Goal: Task Accomplishment & Management: Use online tool/utility

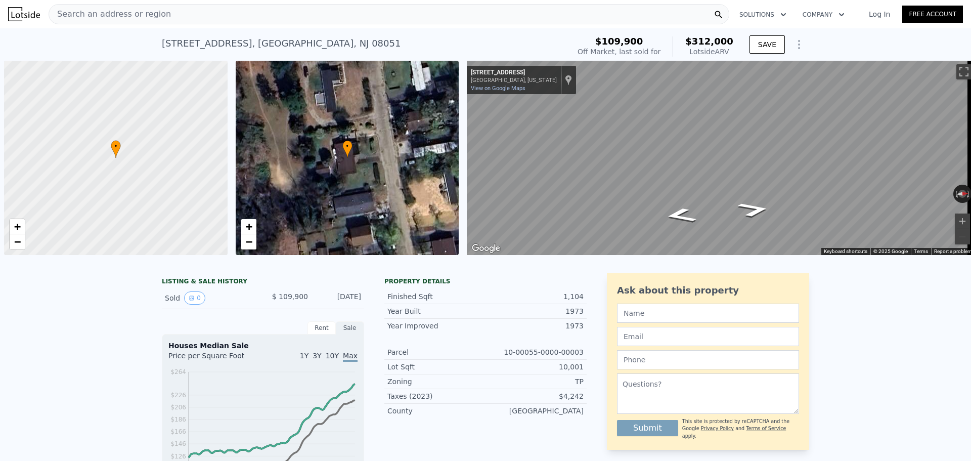
scroll to position [0, 4]
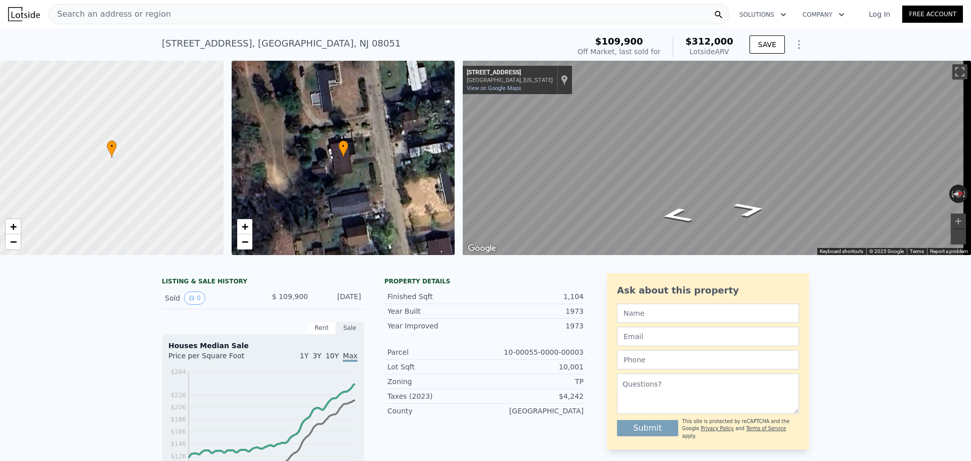
click at [629, 13] on div "Search an address or region" at bounding box center [389, 14] width 681 height 20
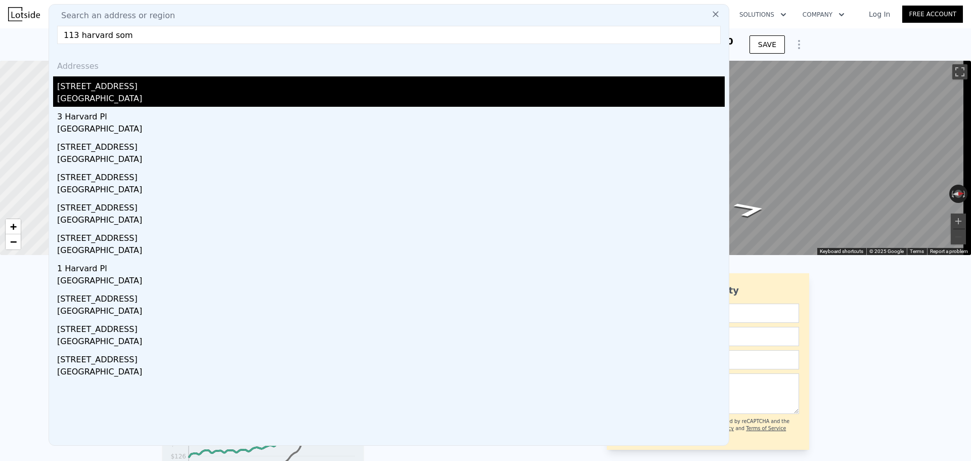
type input "113 harvard som"
click at [391, 88] on div "[STREET_ADDRESS]" at bounding box center [391, 84] width 668 height 16
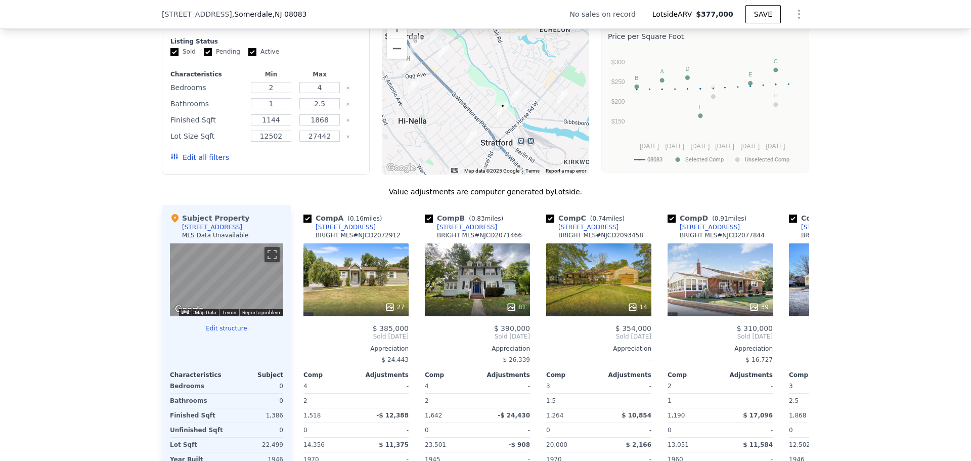
scroll to position [856, 0]
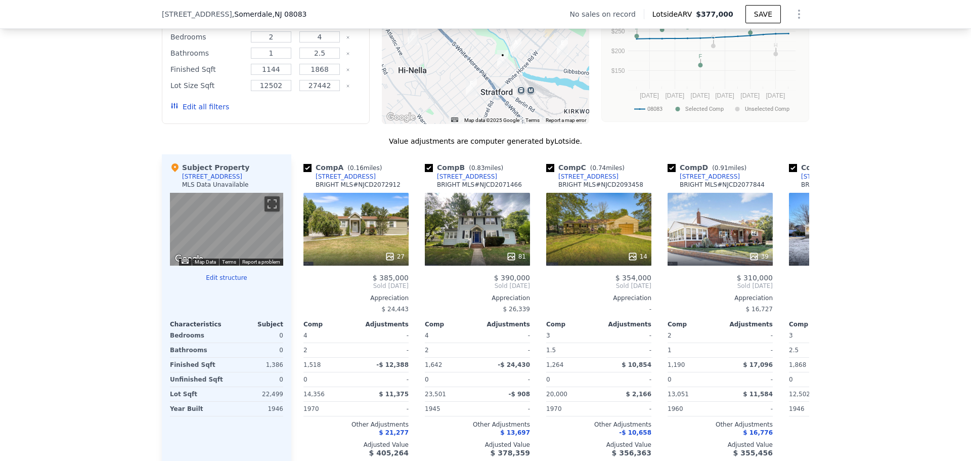
click at [209, 282] on button "Edit structure" at bounding box center [226, 278] width 113 height 8
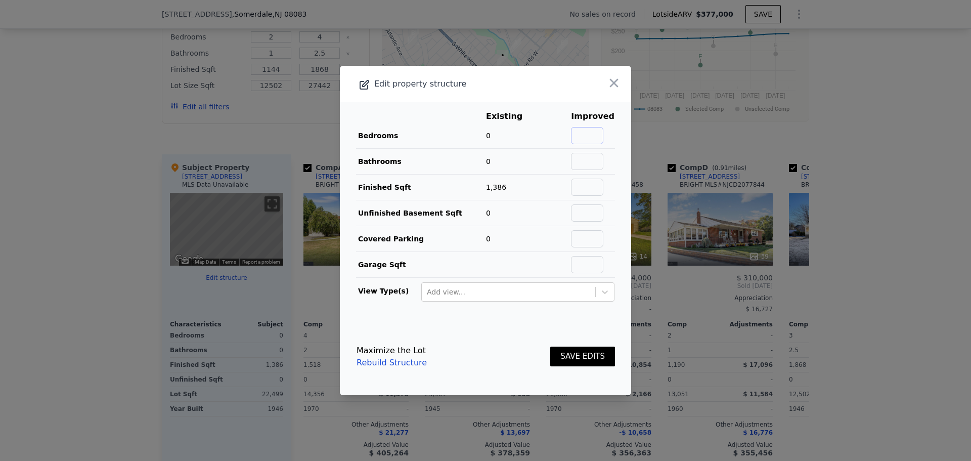
click at [588, 133] on input "text" at bounding box center [587, 135] width 32 height 17
type input "3"
click at [585, 159] on input "text" at bounding box center [587, 161] width 32 height 17
type input "1"
click at [553, 322] on footer "Maximize the Lot Rebuild Structure SAVE EDITS" at bounding box center [485, 356] width 291 height 77
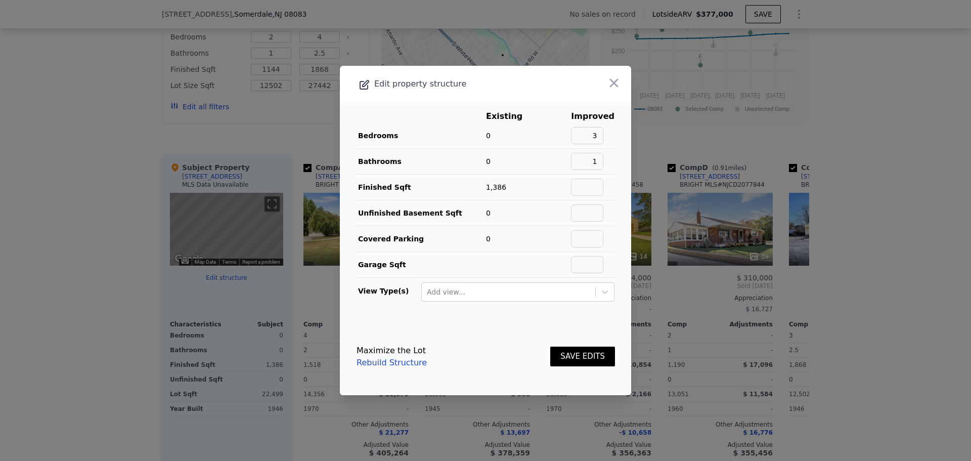
click at [585, 356] on button "SAVE EDITS" at bounding box center [582, 356] width 65 height 20
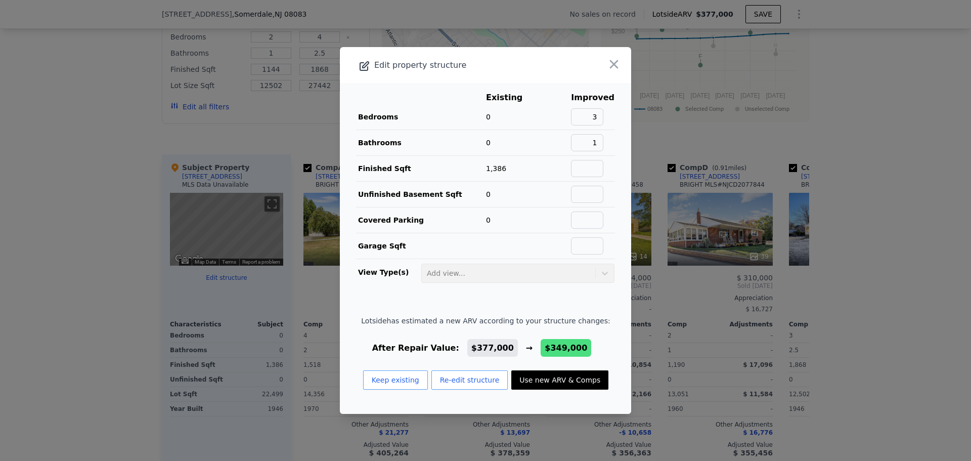
click at [561, 378] on button "Use new ARV & Comps" at bounding box center [559, 379] width 97 height 19
type input "$ 349,000"
type input "$ 3,651"
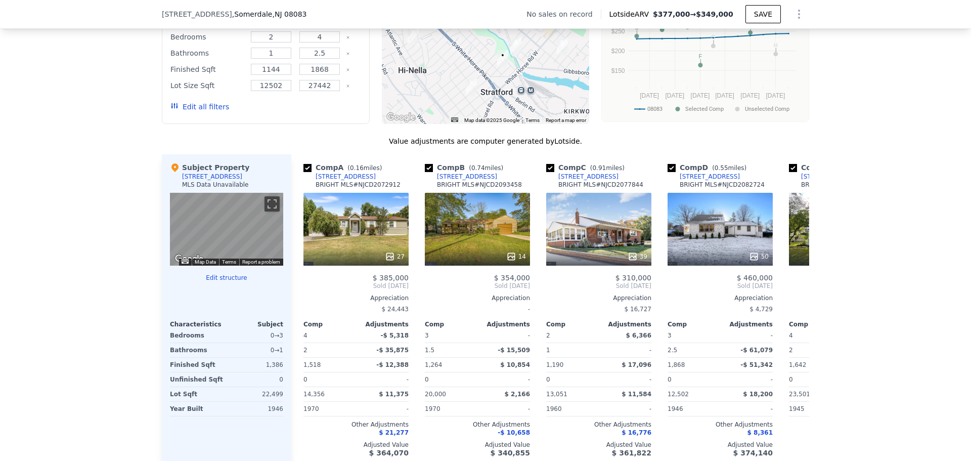
click at [120, 169] on div "We found 8 sales that match your search Filters Map Prices Modify Comp Filters …" at bounding box center [485, 205] width 971 height 555
type input "$ 377,000"
type input "$ 30,000"
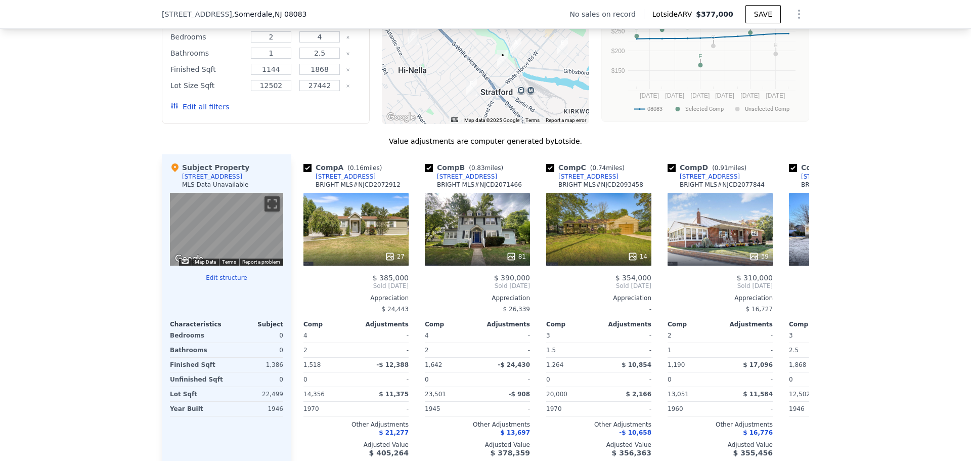
click at [214, 282] on button "Edit structure" at bounding box center [226, 278] width 113 height 8
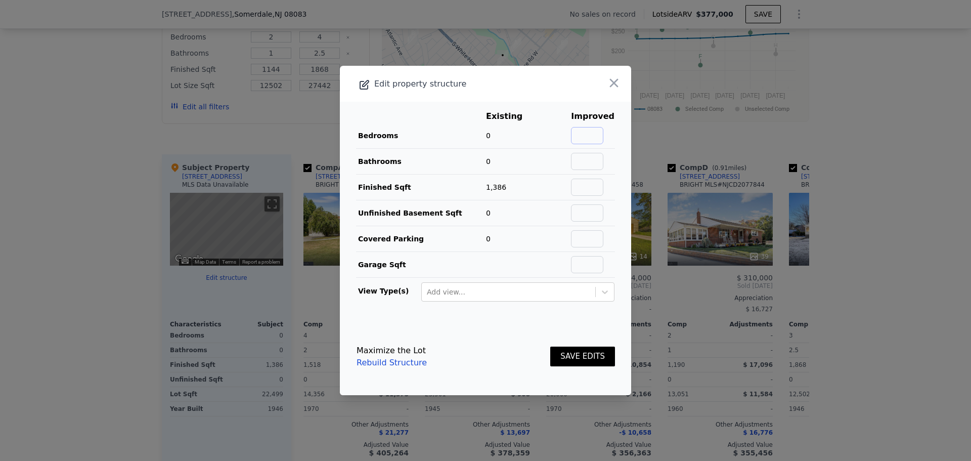
click at [595, 136] on input "text" at bounding box center [587, 135] width 32 height 17
type input "3"
click at [577, 159] on input "text" at bounding box center [587, 161] width 32 height 17
type input "1"
click at [537, 159] on td "0" at bounding box center [512, 162] width 53 height 26
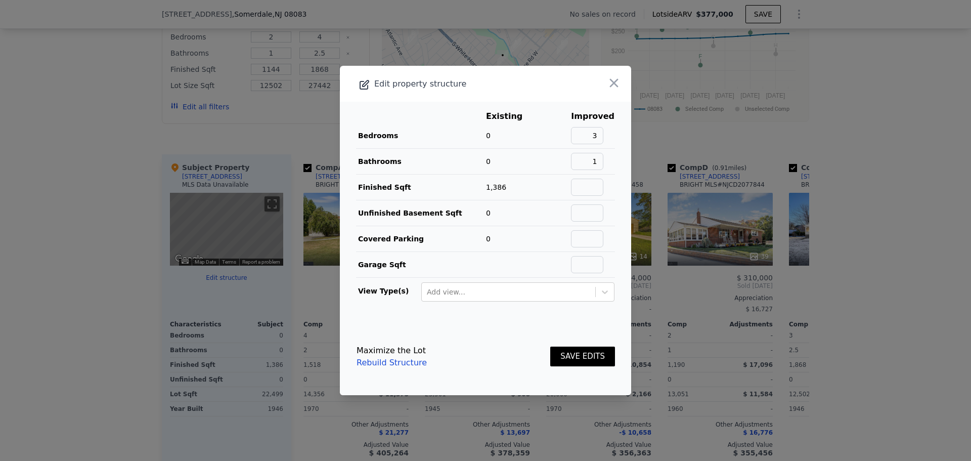
click at [575, 358] on button "SAVE EDITS" at bounding box center [582, 356] width 65 height 20
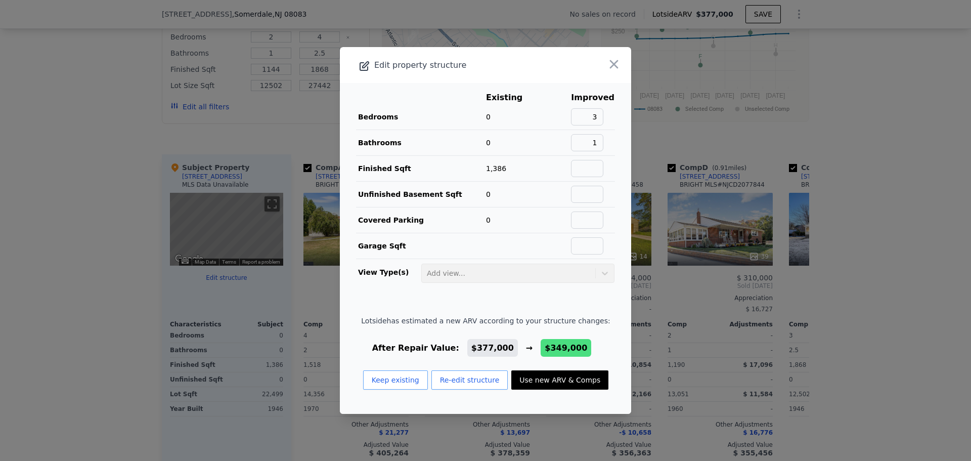
click at [562, 383] on button "Use new ARV & Comps" at bounding box center [559, 379] width 97 height 19
type input "$ 349,000"
type input "$ 3,651"
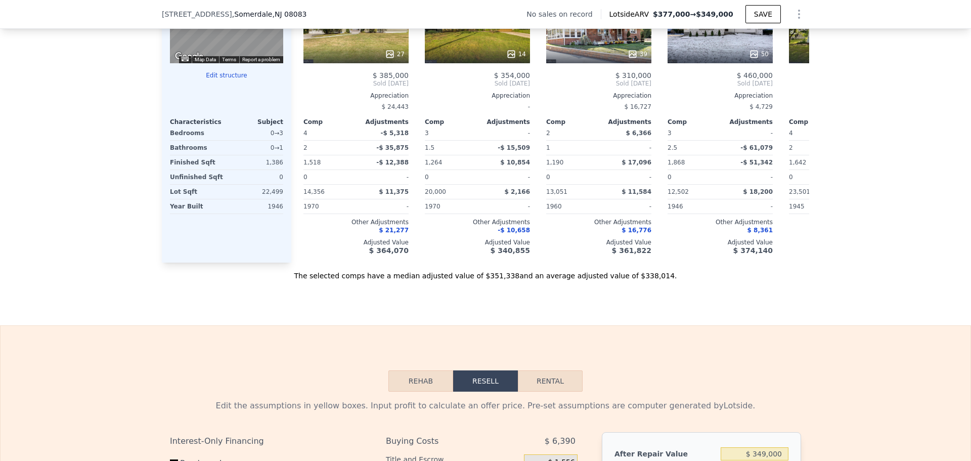
scroll to position [1210, 0]
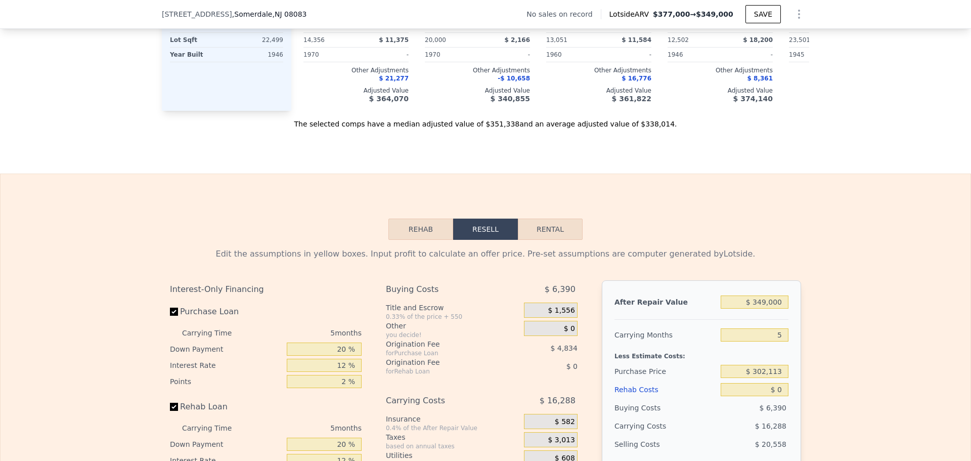
click at [554, 240] on button "Rental" at bounding box center [550, 228] width 65 height 21
select select "30"
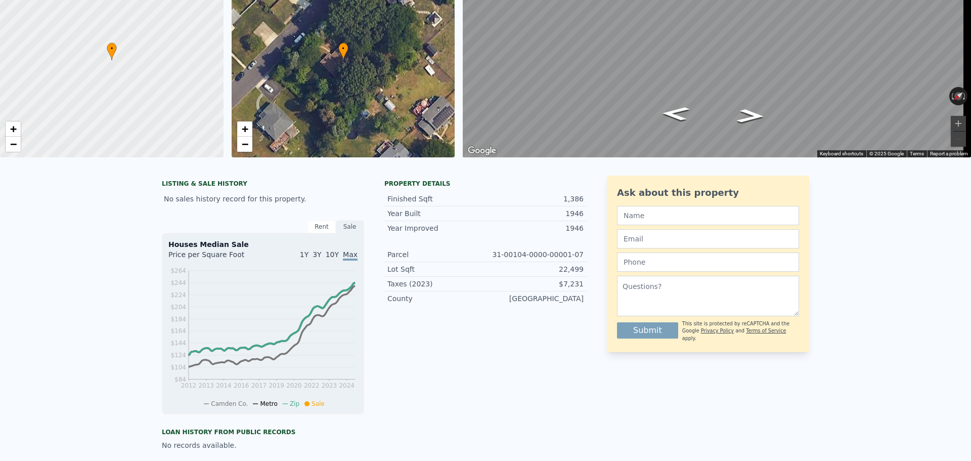
scroll to position [0, 0]
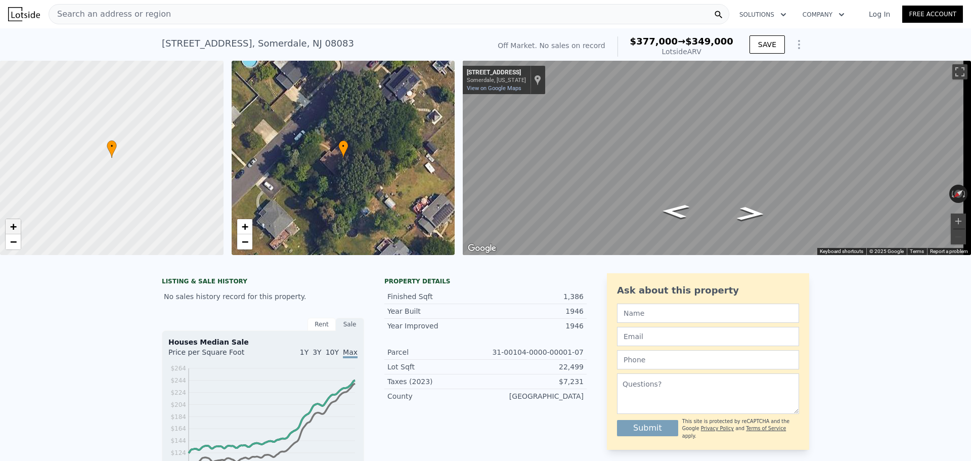
click at [14, 233] on span "+" at bounding box center [13, 226] width 7 height 13
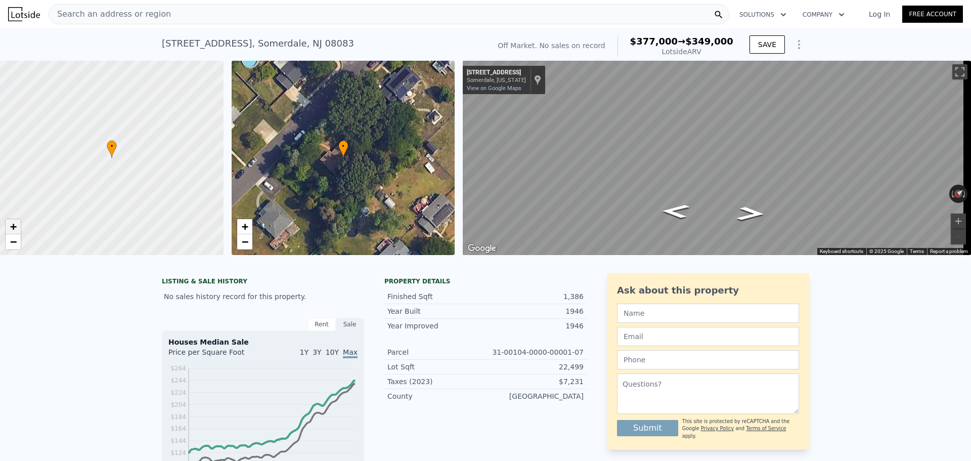
click at [14, 233] on span "+" at bounding box center [13, 226] width 7 height 13
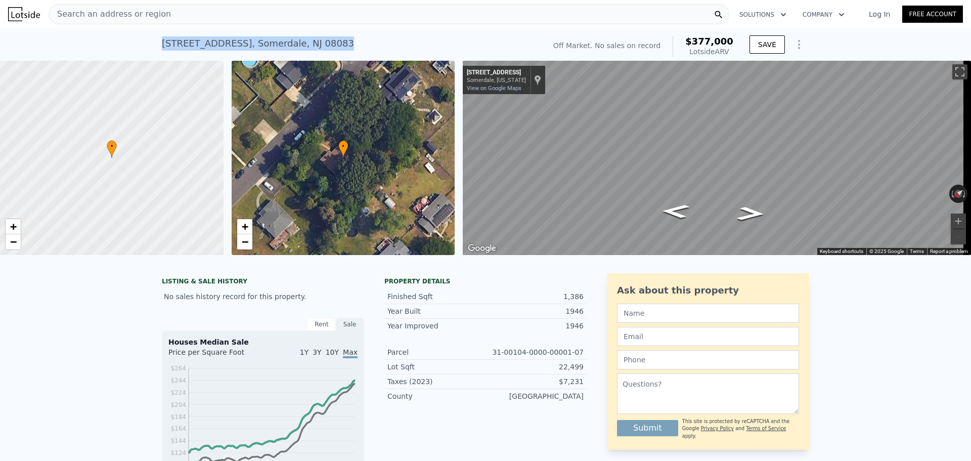
drag, startPoint x: 323, startPoint y: 42, endPoint x: 160, endPoint y: 44, distance: 163.4
click at [162, 44] on div "[STREET_ADDRESS] No sales on record (~ARV $377k )" at bounding box center [351, 46] width 379 height 28
copy div "[STREET_ADDRESS]"
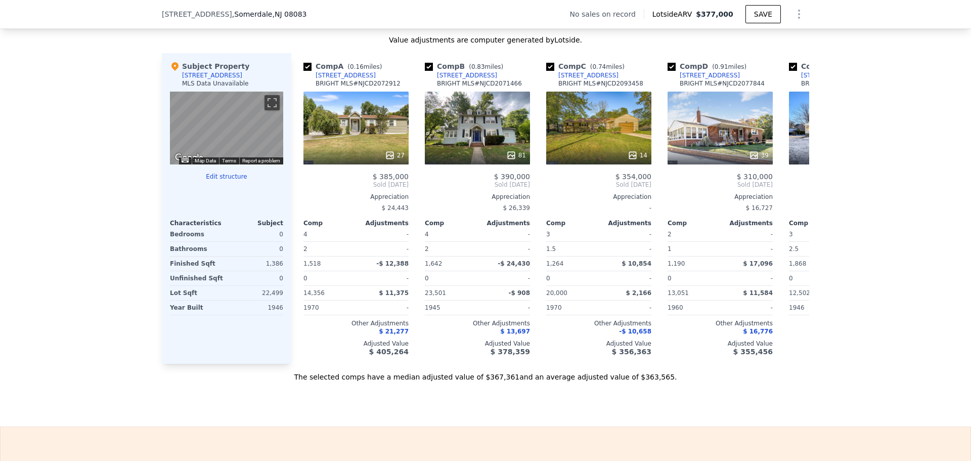
scroll to position [755, 0]
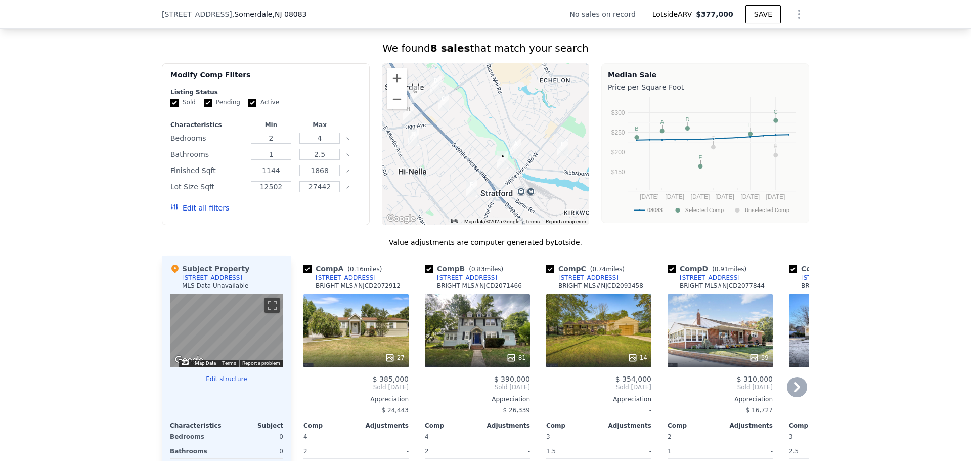
click at [304, 273] on input "checkbox" at bounding box center [307, 269] width 8 height 8
checkbox input "false"
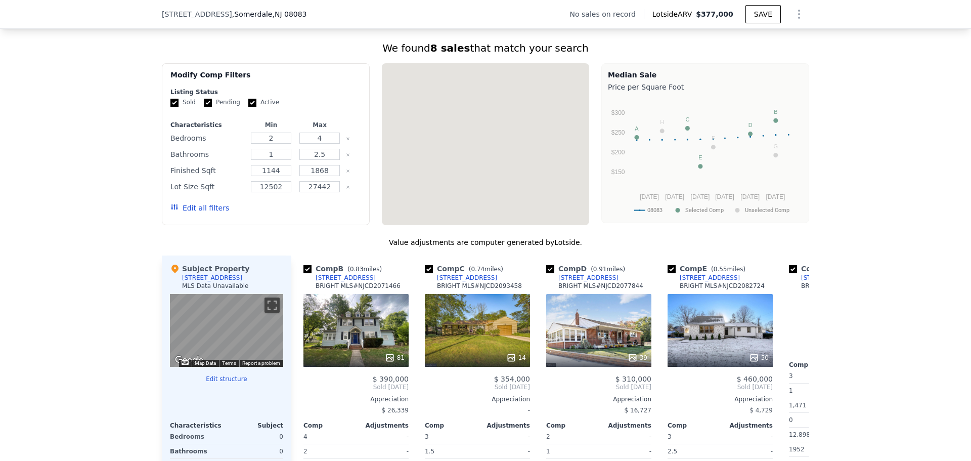
scroll to position [0, 0]
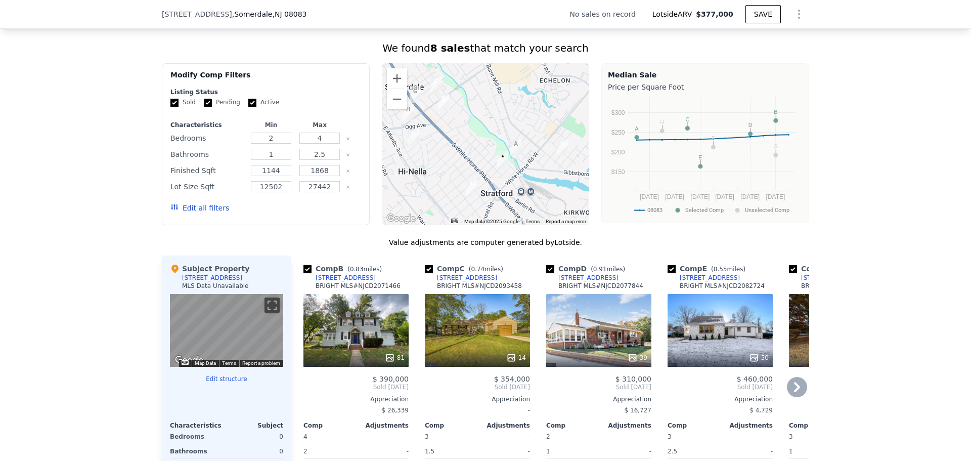
checkbox input "true"
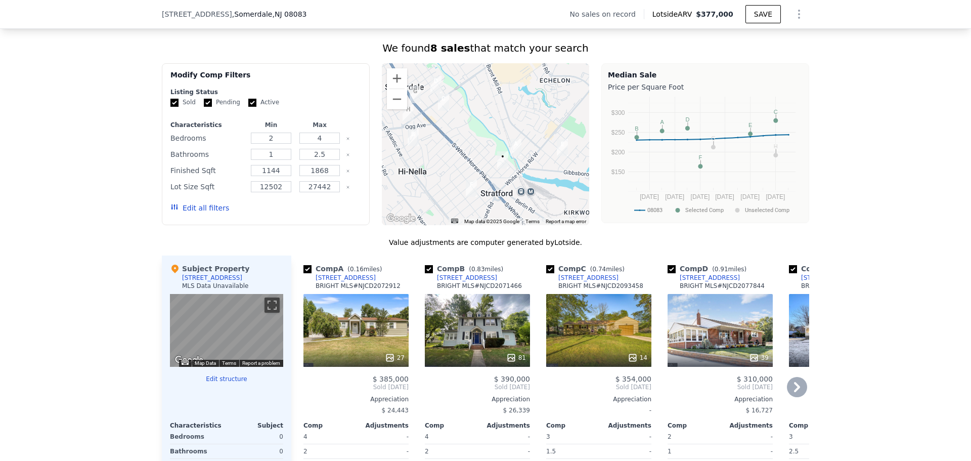
scroll to position [806, 0]
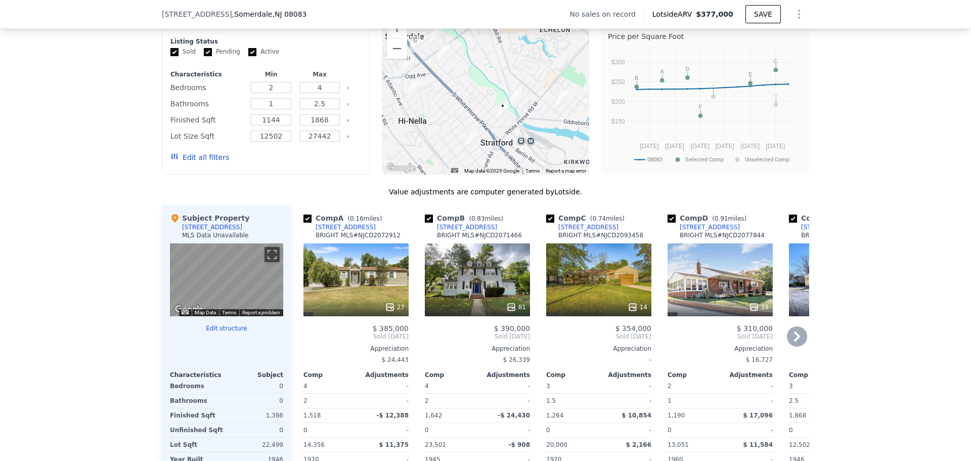
click at [798, 346] on icon at bounding box center [797, 336] width 20 height 20
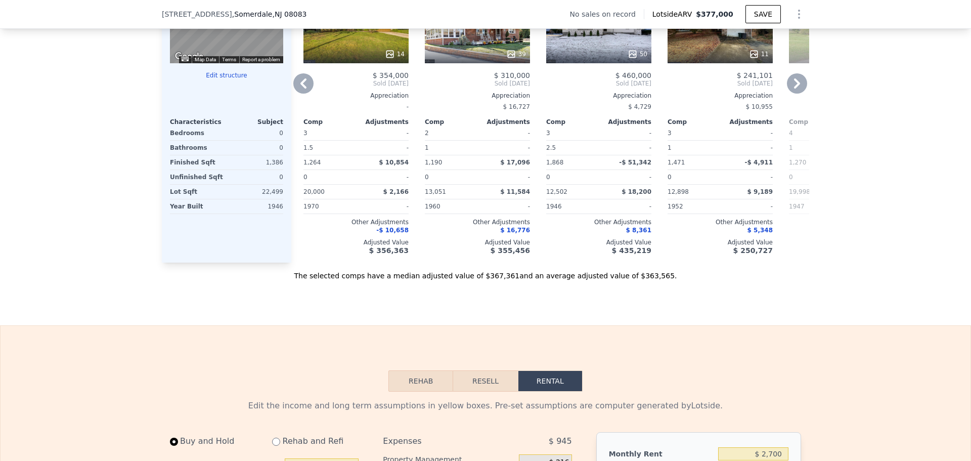
scroll to position [1210, 0]
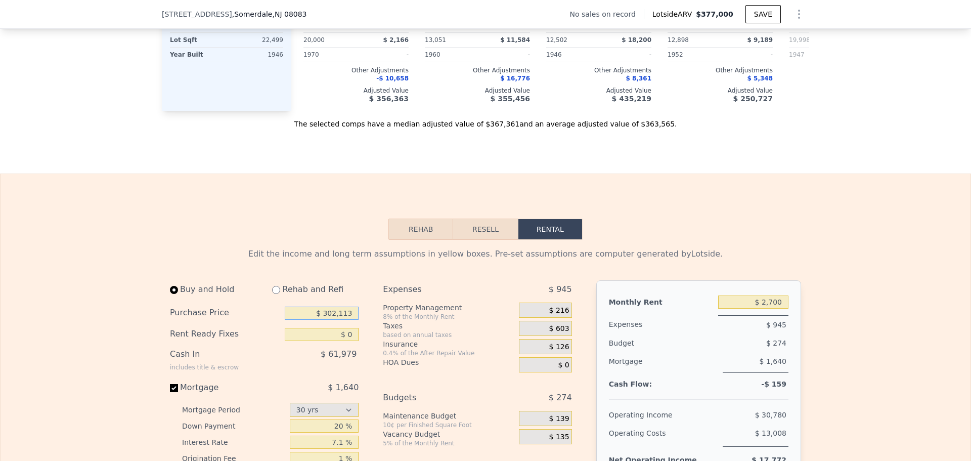
click at [302, 320] on input "$ 302,113" at bounding box center [322, 313] width 74 height 13
drag, startPoint x: 307, startPoint y: 329, endPoint x: 370, endPoint y: 320, distance: 63.8
click at [370, 320] on div "Buy and Hold Rehab and Refi Purchase Price $ 302,113 Rent Ready Fixes $ 0 Cash …" at bounding box center [375, 416] width 410 height 272
type input "$ 195,000"
click at [343, 341] on input "$ 0" at bounding box center [322, 334] width 74 height 13
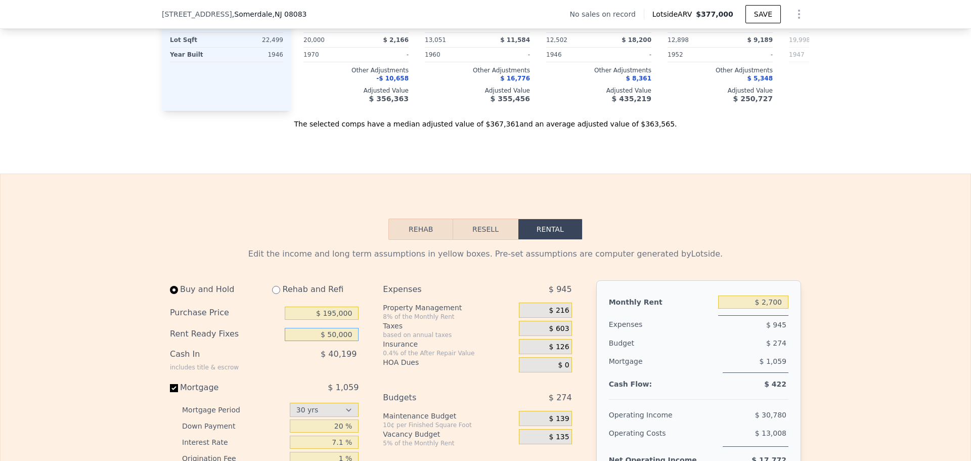
type input "$ 50,000"
click at [391, 349] on div "Insurance" at bounding box center [449, 344] width 132 height 10
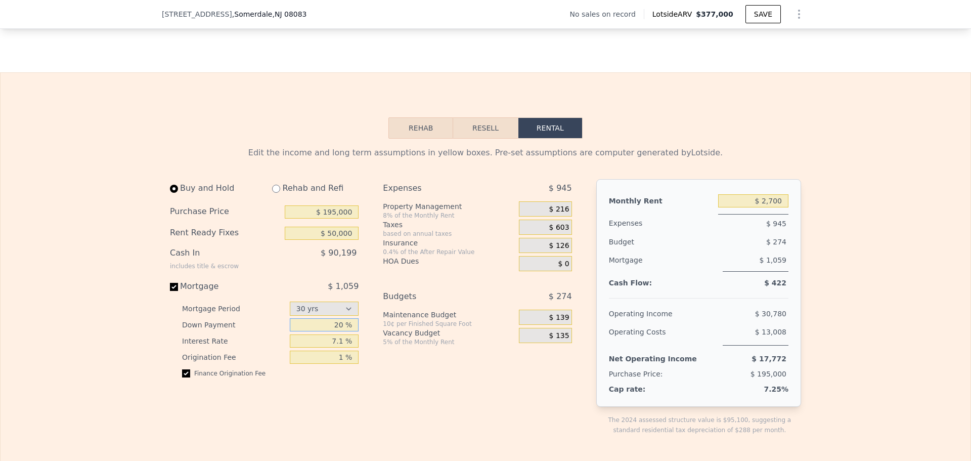
click at [317, 331] on input "20 %" at bounding box center [324, 324] width 69 height 13
drag, startPoint x: 317, startPoint y: 340, endPoint x: 368, endPoint y: 336, distance: 51.2
click at [368, 336] on div "Buy and Hold Rehab and Refi Purchase Price $ 195,000 Rent Ready Fixes $ 50,000 …" at bounding box center [375, 315] width 410 height 272
click at [389, 320] on div "Maintenance Budget" at bounding box center [449, 315] width 132 height 10
drag, startPoint x: 340, startPoint y: 345, endPoint x: 398, endPoint y: 324, distance: 60.8
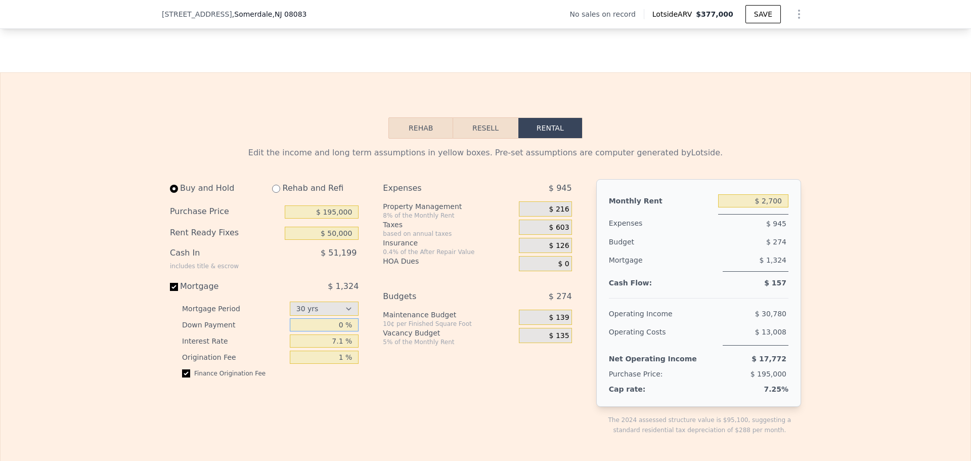
click at [398, 324] on div "Buy and Hold Rehab and Refi Purchase Price $ 195,000 Rent Ready Fixes $ 50,000 …" at bounding box center [375, 315] width 410 height 272
type input "2 %"
type input "0 %"
click at [376, 333] on div "Buy and Hold Rehab and Refi Purchase Price $ 195,000 Rent Ready Fixes $ 50,000 …" at bounding box center [375, 315] width 410 height 272
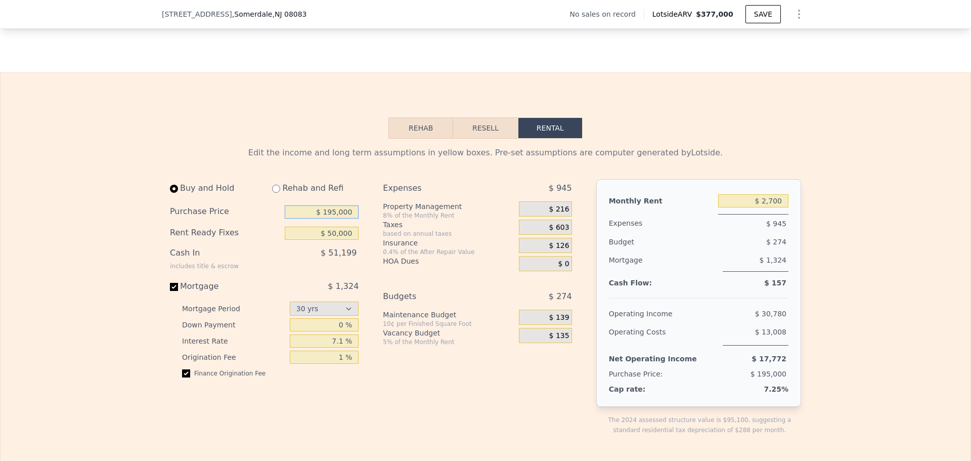
drag, startPoint x: 303, startPoint y: 229, endPoint x: 373, endPoint y: 214, distance: 71.9
click at [373, 214] on div "Buy and Hold Rehab and Refi Purchase Price $ 195,000 Rent Ready Fixes $ 50,000 …" at bounding box center [375, 315] width 410 height 272
type input "$ 250,000"
click at [346, 240] on input "$ 50,000" at bounding box center [322, 233] width 74 height 13
drag, startPoint x: 348, startPoint y: 249, endPoint x: 323, endPoint y: 252, distance: 25.5
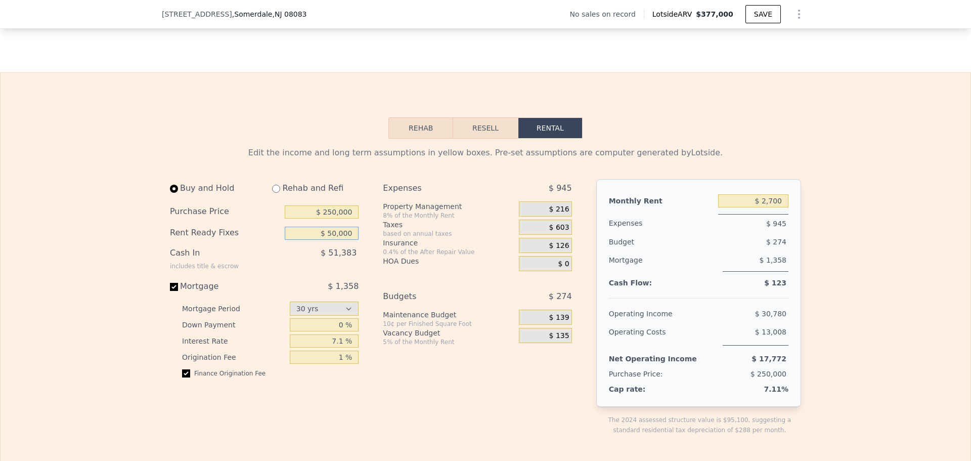
click at [323, 240] on input "$ 50,000" at bounding box center [322, 233] width 74 height 13
type input "$ 0"
click at [373, 288] on div "Buy and Hold Rehab and Refi Purchase Price $ 250,000 Rent Ready Fixes $ 0 Cash …" at bounding box center [375, 315] width 410 height 272
click at [391, 320] on div "Maintenance Budget" at bounding box center [449, 315] width 132 height 10
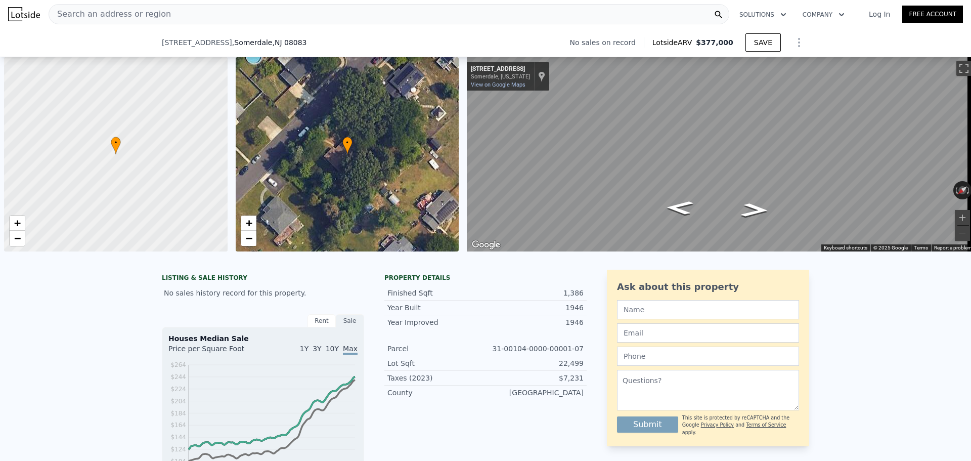
select select "30"
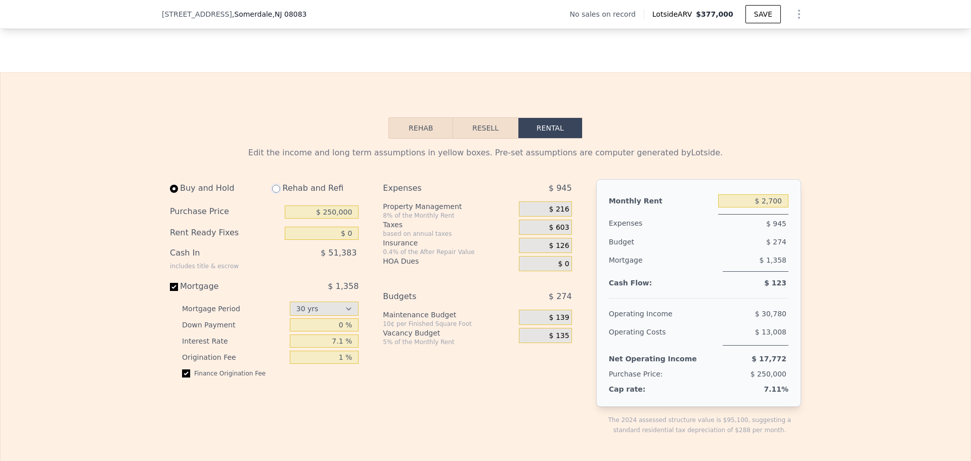
click at [272, 193] on input "radio" at bounding box center [276, 189] width 8 height 8
radio input "true"
type input "$ 4,500"
select select "30"
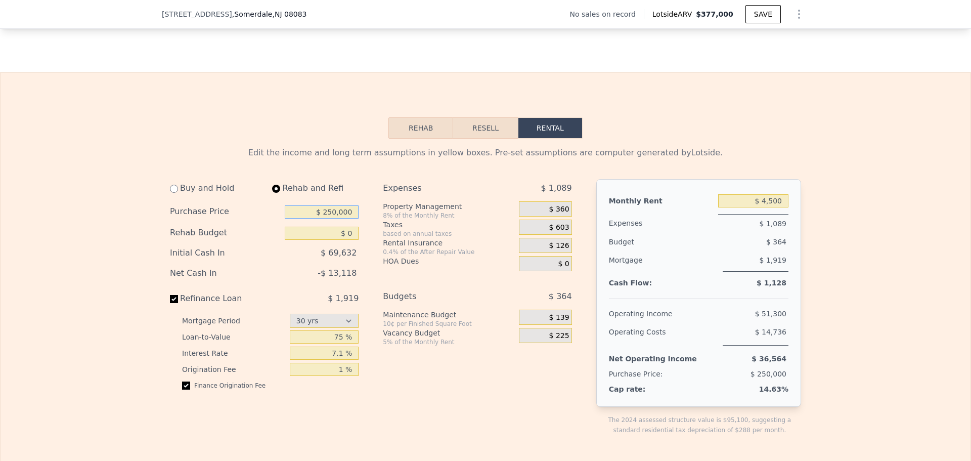
drag, startPoint x: 311, startPoint y: 226, endPoint x: 415, endPoint y: 211, distance: 104.7
click at [415, 211] on div "Buy and Hold Rehab and Refi Purchase Price $ 250,000 Rehab Budget $ 0 Initial C…" at bounding box center [375, 315] width 410 height 272
type input "$ 195,000"
click at [341, 240] on input "$ 0" at bounding box center [322, 233] width 74 height 13
type input "$ 50,000"
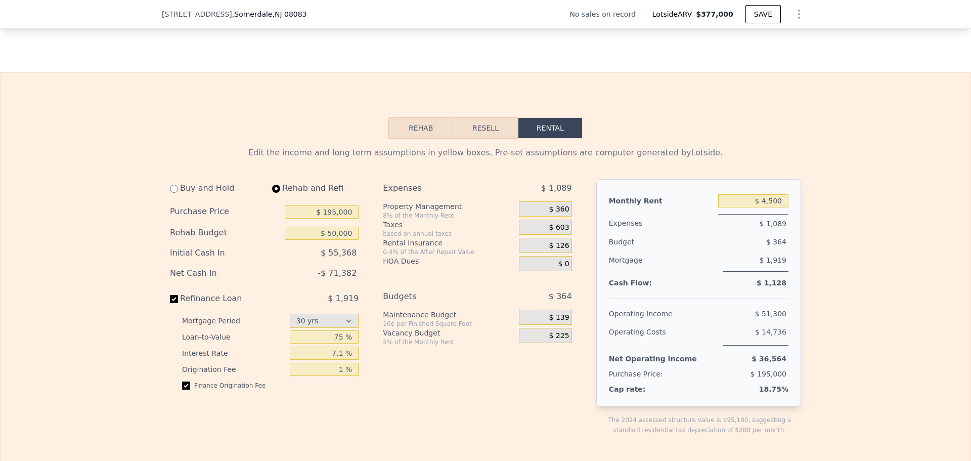
click at [392, 271] on div "HOA Dues" at bounding box center [449, 263] width 132 height 15
drag, startPoint x: 332, startPoint y: 349, endPoint x: 362, endPoint y: 346, distance: 30.1
click at [362, 346] on div "Buy and Hold Rehab and Refi Purchase Price $ 195,000 Rehab Budget $ 50,000 Init…" at bounding box center [268, 315] width 197 height 272
drag, startPoint x: 322, startPoint y: 352, endPoint x: 356, endPoint y: 346, distance: 34.3
click at [356, 346] on div "Buy and Hold Rehab and Refi Purchase Price $ 195,000 Rehab Budget $ 50,000 Init…" at bounding box center [268, 315] width 197 height 272
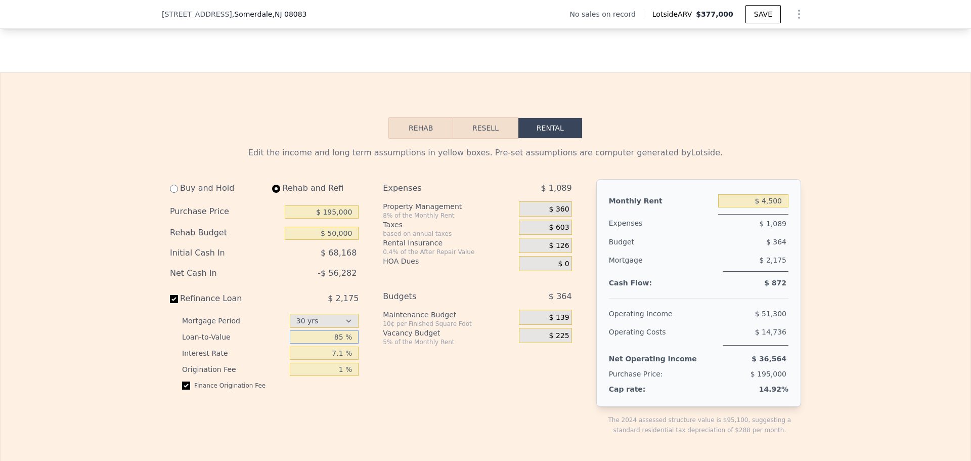
drag, startPoint x: 327, startPoint y: 348, endPoint x: 360, endPoint y: 346, distance: 32.9
click at [360, 346] on div "Buy and Hold Rehab and Refi Purchase Price $ 195,000 Rehab Budget $ 50,000 Init…" at bounding box center [268, 315] width 197 height 272
drag, startPoint x: 306, startPoint y: 358, endPoint x: 356, endPoint y: 339, distance: 53.0
click at [356, 339] on div "Buy and Hold Rehab and Refi Purchase Price $ 195,000 Rehab Budget $ 50,000 Init…" at bounding box center [268, 315] width 197 height 272
drag, startPoint x: 330, startPoint y: 353, endPoint x: 356, endPoint y: 347, distance: 26.9
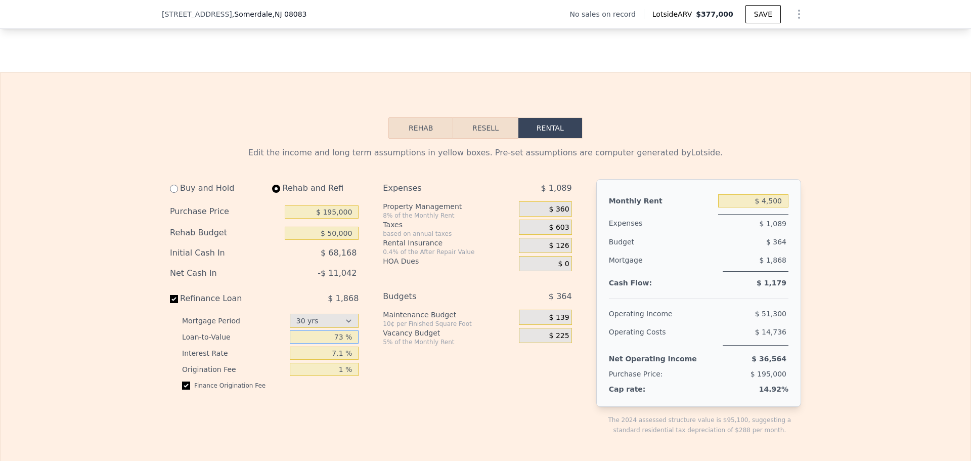
click at [356, 347] on div "Buy and Hold Rehab and Refi Purchase Price $ 195,000 Rehab Budget $ 50,000 Init…" at bounding box center [268, 315] width 197 height 272
type input "70 %"
drag, startPoint x: 748, startPoint y: 218, endPoint x: 840, endPoint y: 209, distance: 93.0
type input "$ 2,750"
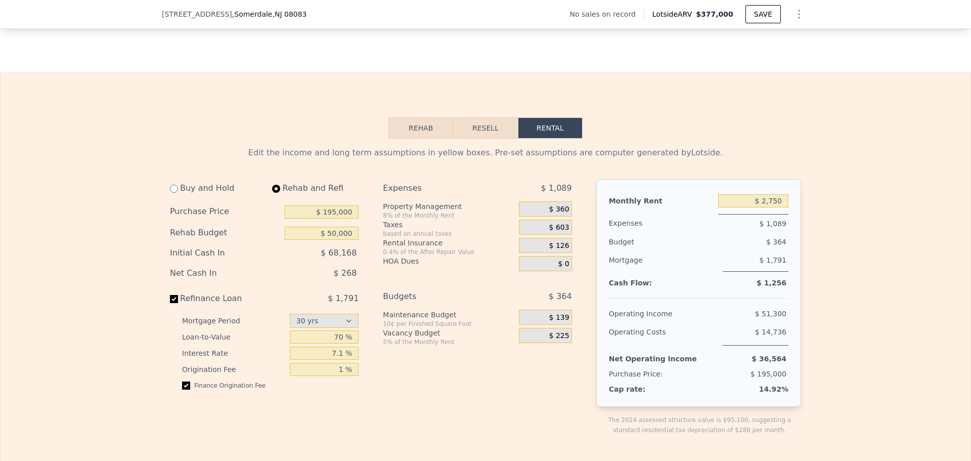
drag, startPoint x: 300, startPoint y: 226, endPoint x: 399, endPoint y: 206, distance: 100.7
click at [399, 206] on div "Buy and Hold Rehab and Refi Purchase Price $ 195,000 Rehab Budget $ 50,000 Init…" at bounding box center [375, 315] width 410 height 272
type input "$ 250,000"
click at [340, 240] on input "$ 50,000" at bounding box center [322, 233] width 74 height 13
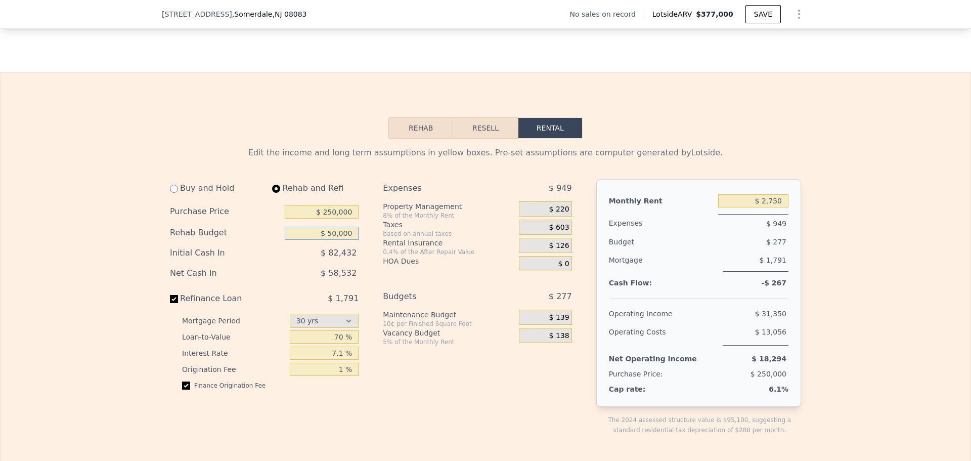
drag, startPoint x: 348, startPoint y: 250, endPoint x: 315, endPoint y: 253, distance: 33.1
click at [315, 240] on input "$ 50,000" at bounding box center [322, 233] width 74 height 13
type input "$ 0"
click at [404, 320] on div "Maintenance Budget" at bounding box center [449, 315] width 132 height 10
drag, startPoint x: 314, startPoint y: 356, endPoint x: 344, endPoint y: 353, distance: 30.5
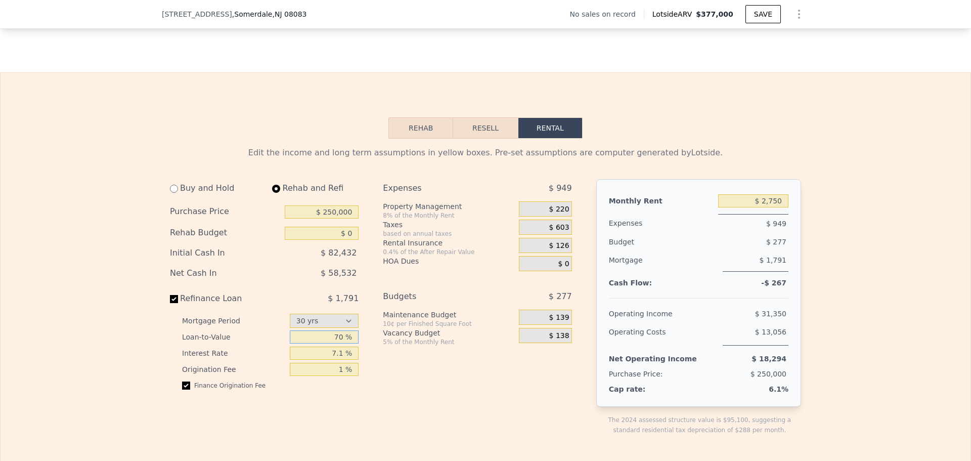
click at [344, 343] on input "70 %" at bounding box center [324, 336] width 69 height 13
type input "1 %"
type input "$ 50,000"
type input "100 %"
click at [336, 240] on input "$ 50,000" at bounding box center [322, 233] width 74 height 13
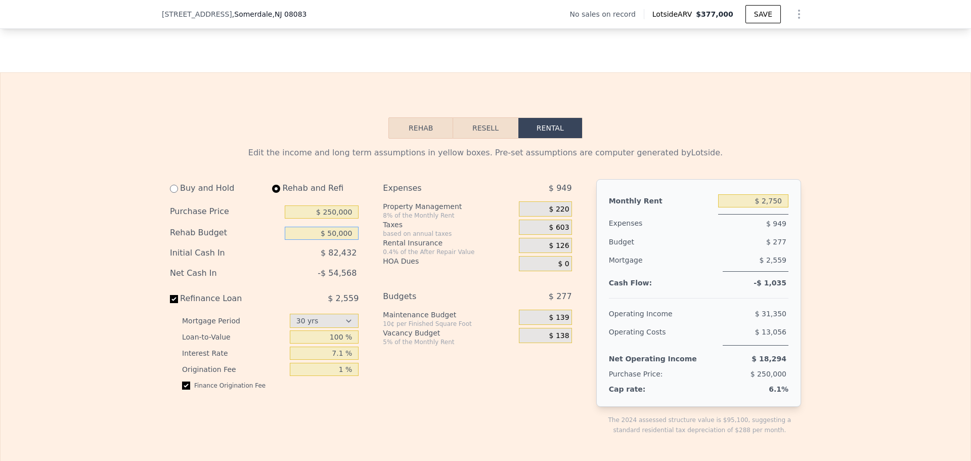
drag, startPoint x: 349, startPoint y: 246, endPoint x: 292, endPoint y: 251, distance: 57.9
click at [292, 240] on input "$ 50,000" at bounding box center [322, 233] width 74 height 13
click at [270, 262] on div "$ 82,432" at bounding box center [301, 253] width 116 height 18
click at [291, 282] on div "-$ 54,568" at bounding box center [301, 273] width 116 height 18
drag, startPoint x: 340, startPoint y: 248, endPoint x: 351, endPoint y: 248, distance: 10.6
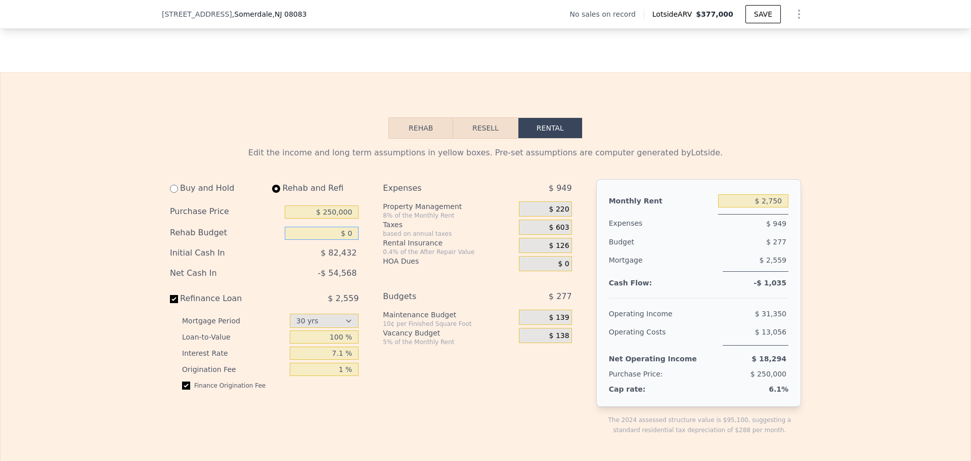
click at [351, 240] on input "$ 0" at bounding box center [322, 233] width 74 height 13
click at [387, 266] on div "HOA Dues" at bounding box center [449, 261] width 132 height 10
type input "$ 50,000"
type input "$ 2,700"
select select "30"
